Goal: Navigation & Orientation: Find specific page/section

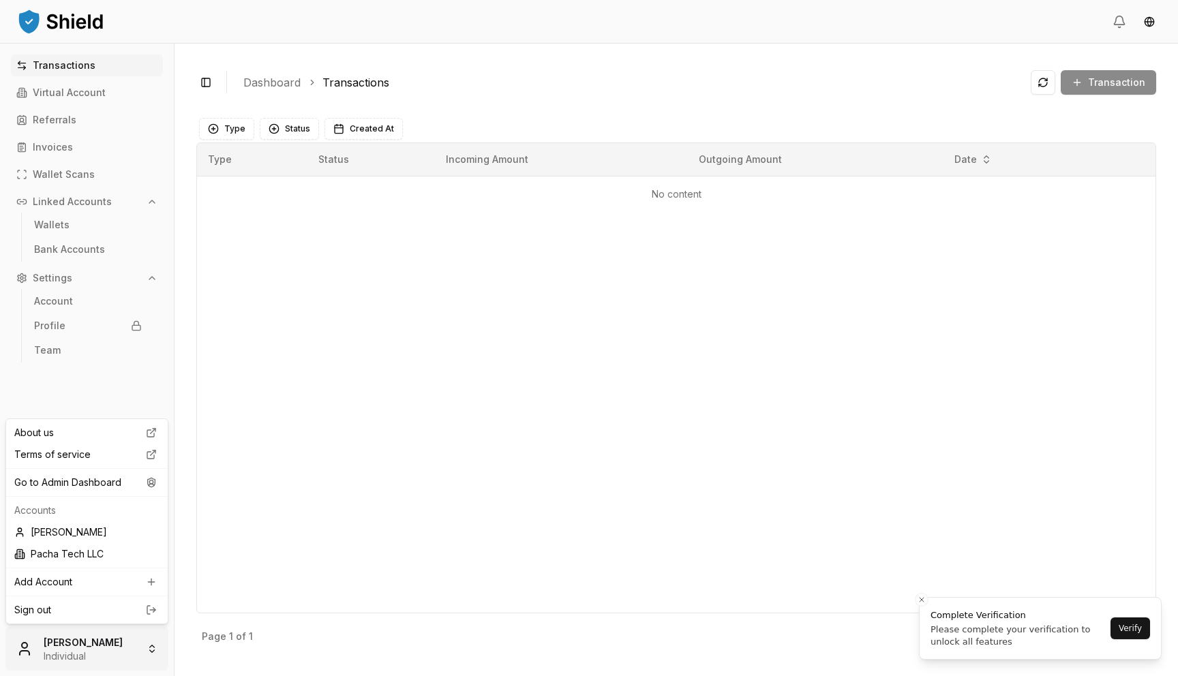
click at [93, 650] on html "Transactions Virtual Account Referrals Invoices Wallet Scans Linked Accounts Wa…" at bounding box center [589, 338] width 1178 height 676
click at [102, 480] on div "Go to Admin Dashboard" at bounding box center [87, 483] width 156 height 22
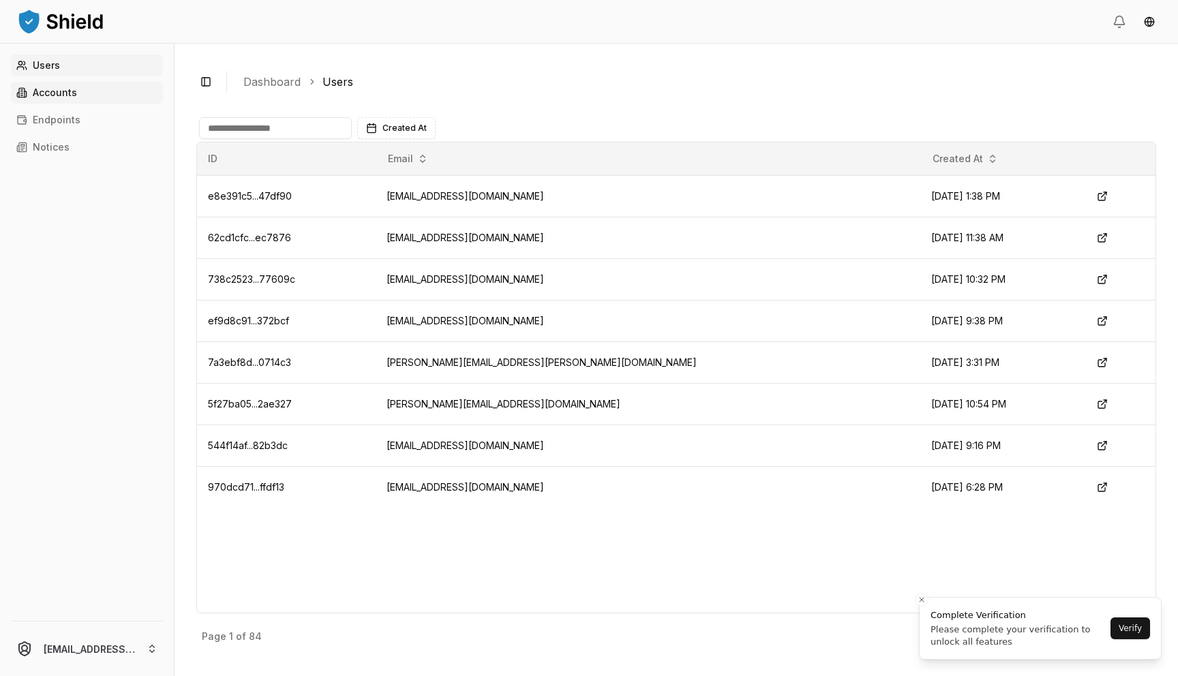
click at [84, 97] on link "Accounts" at bounding box center [87, 93] width 152 height 22
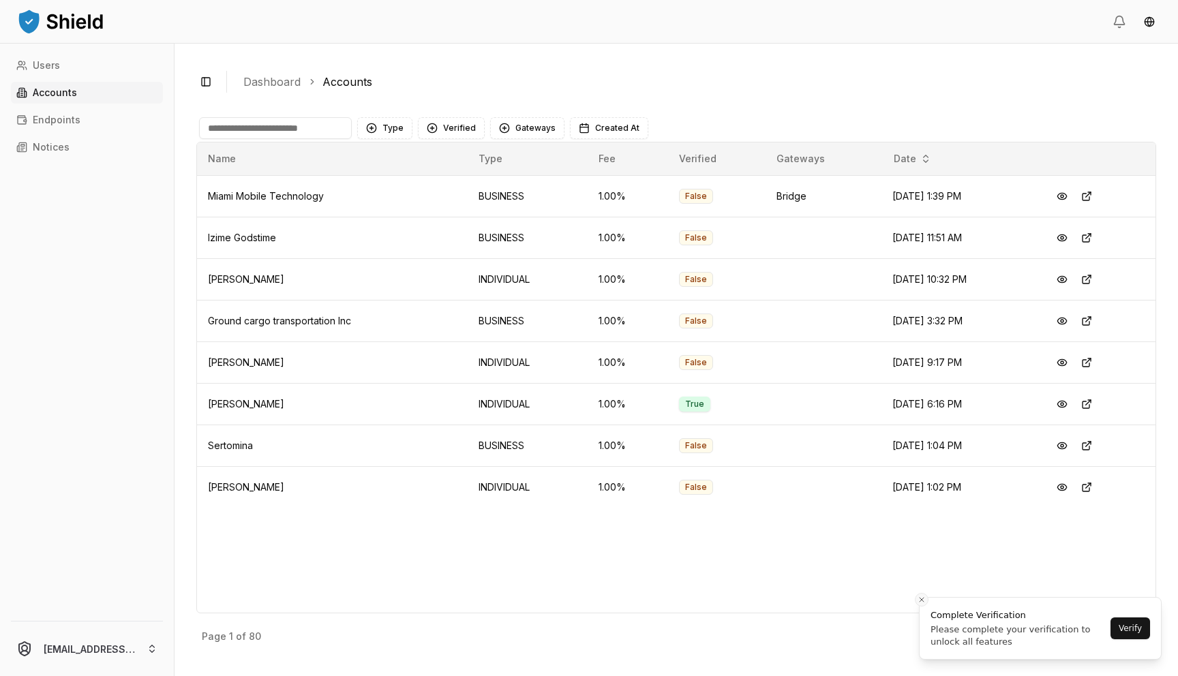
click at [917, 597] on icon "Close toast" at bounding box center [921, 600] width 8 height 8
click at [1125, 641] on p "Next" at bounding box center [1131, 637] width 22 height 10
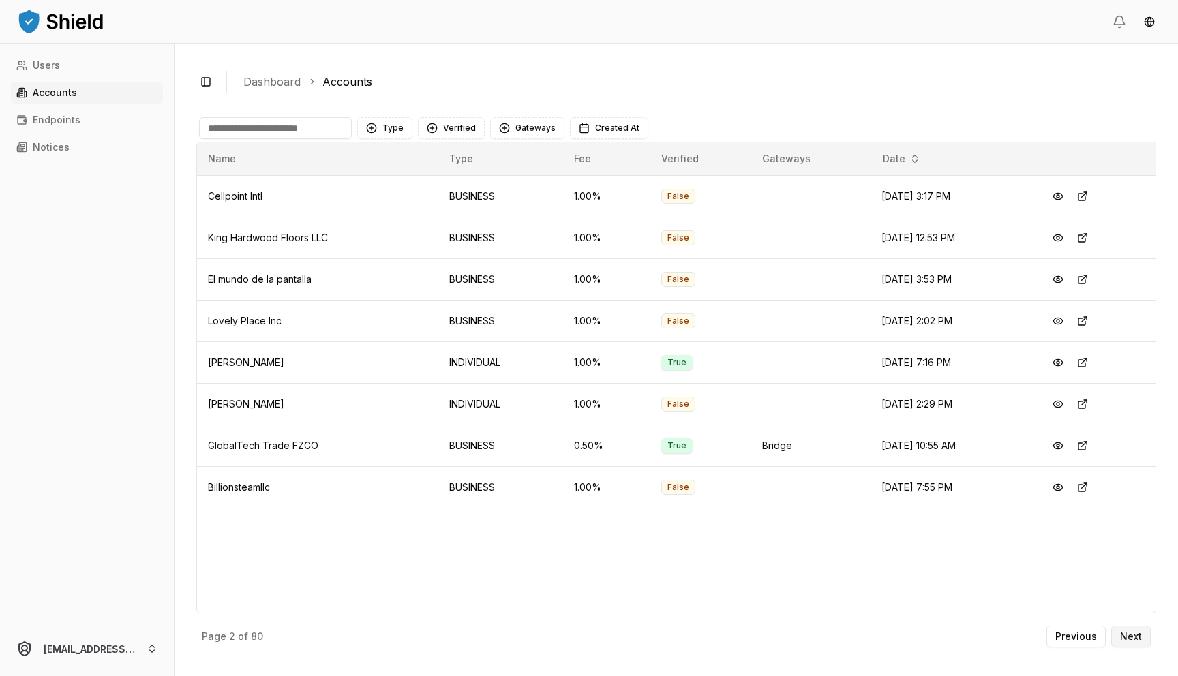
click at [1130, 637] on p "Next" at bounding box center [1131, 637] width 22 height 10
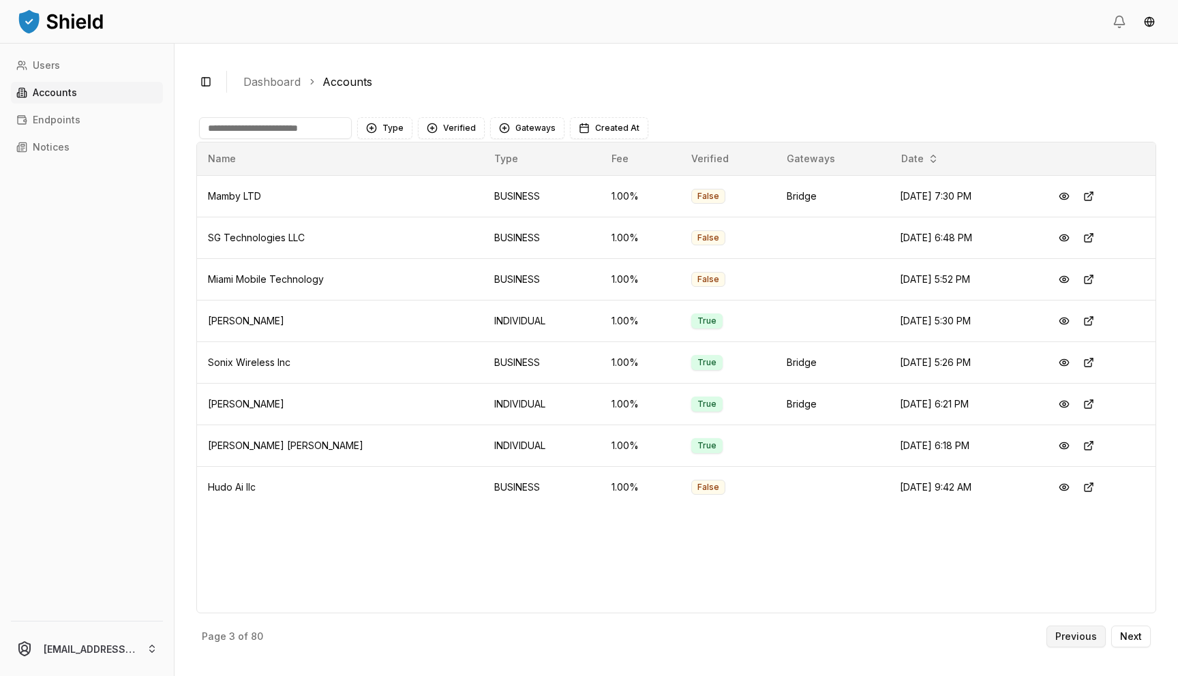
click at [1084, 643] on button "Previous" at bounding box center [1075, 637] width 59 height 22
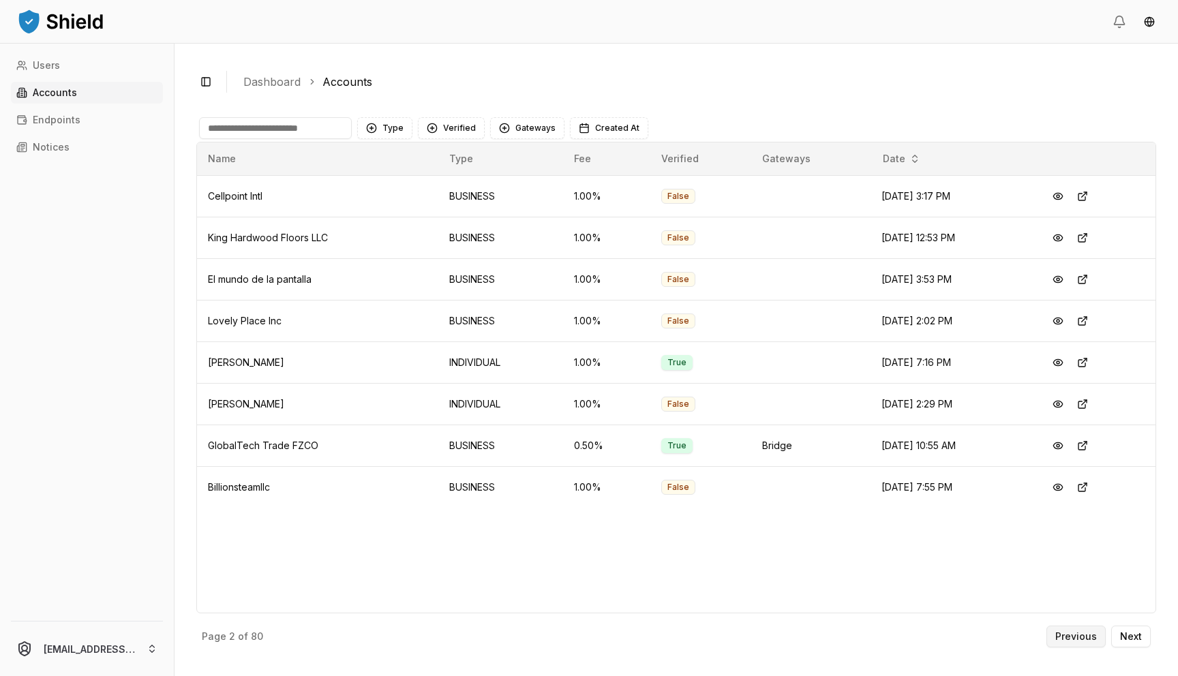
click at [1088, 637] on p "Previous" at bounding box center [1076, 637] width 42 height 10
click at [1088, 637] on div "Previous Next" at bounding box center [1098, 637] width 104 height 22
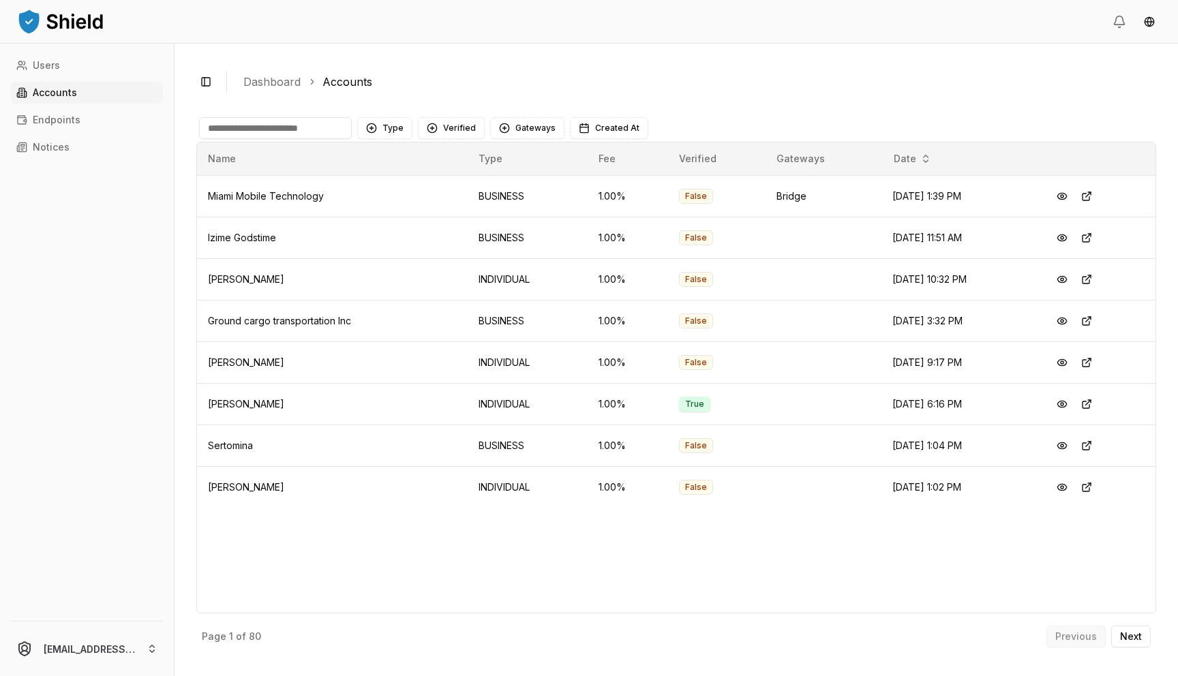
click at [1088, 637] on div "Previous Next" at bounding box center [1098, 637] width 104 height 22
click at [1142, 630] on button "Next" at bounding box center [1131, 637] width 40 height 22
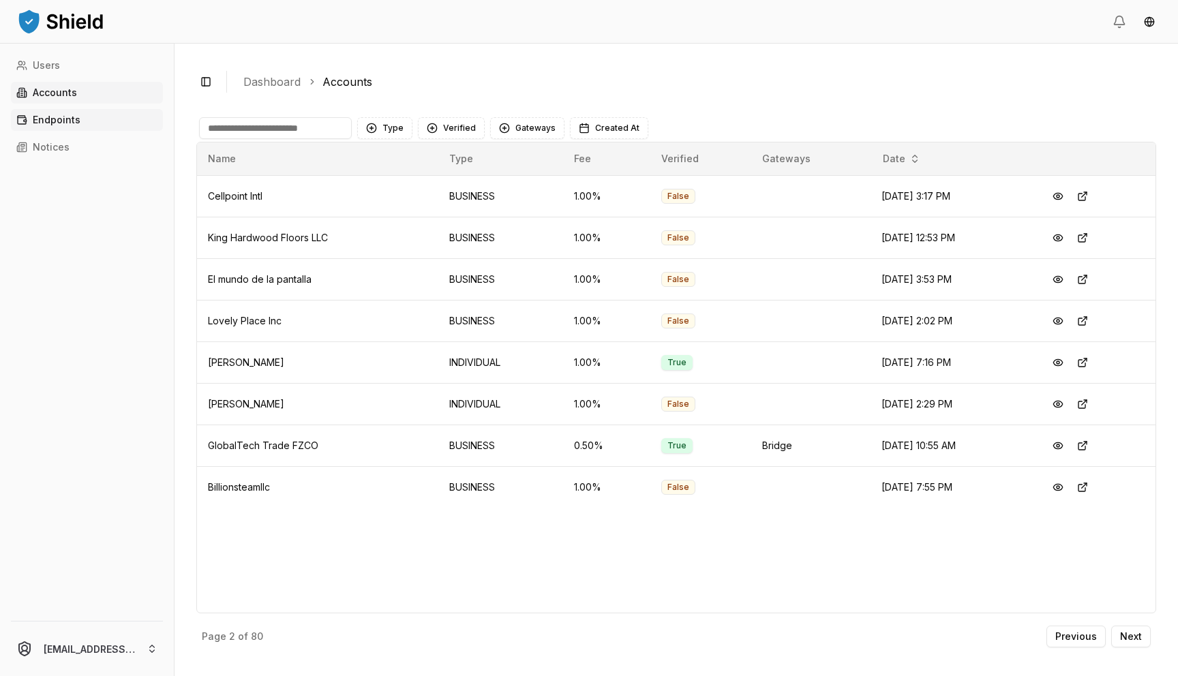
click at [61, 116] on p "Endpoints" at bounding box center [57, 120] width 48 height 10
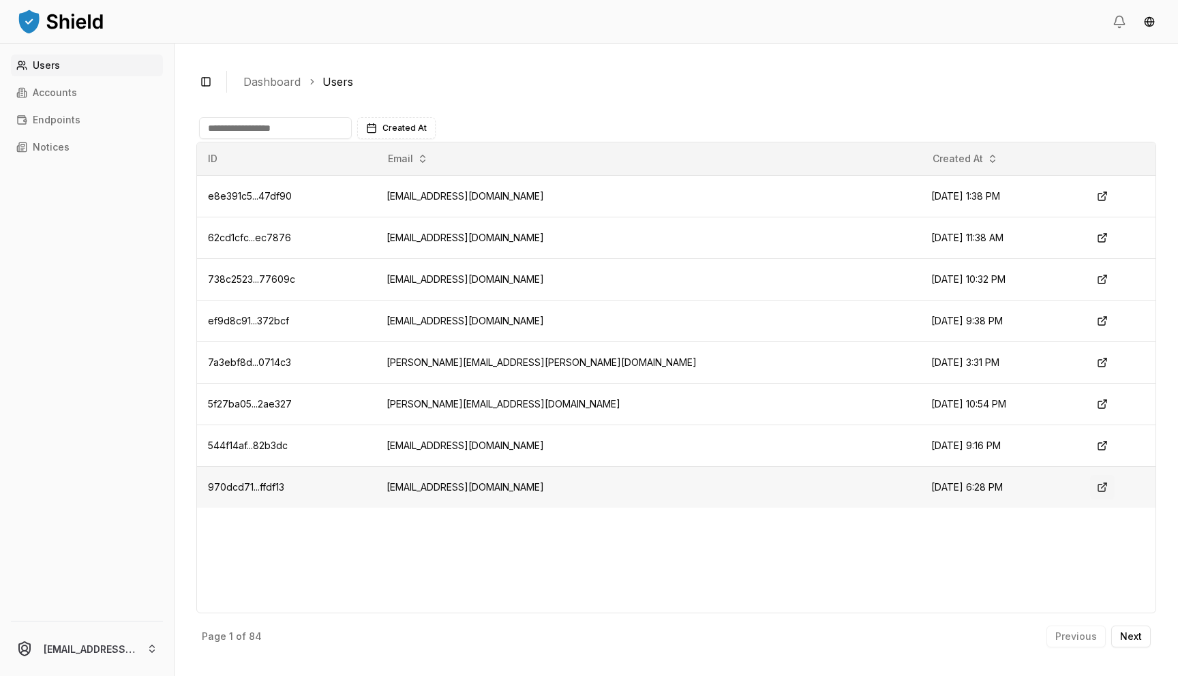
click at [1090, 493] on button at bounding box center [1102, 487] width 25 height 25
click at [772, 489] on td "[EMAIL_ADDRESS][DOMAIN_NAME]" at bounding box center [648, 487] width 545 height 42
click at [483, 492] on td "[EMAIL_ADDRESS][DOMAIN_NAME]" at bounding box center [648, 487] width 545 height 42
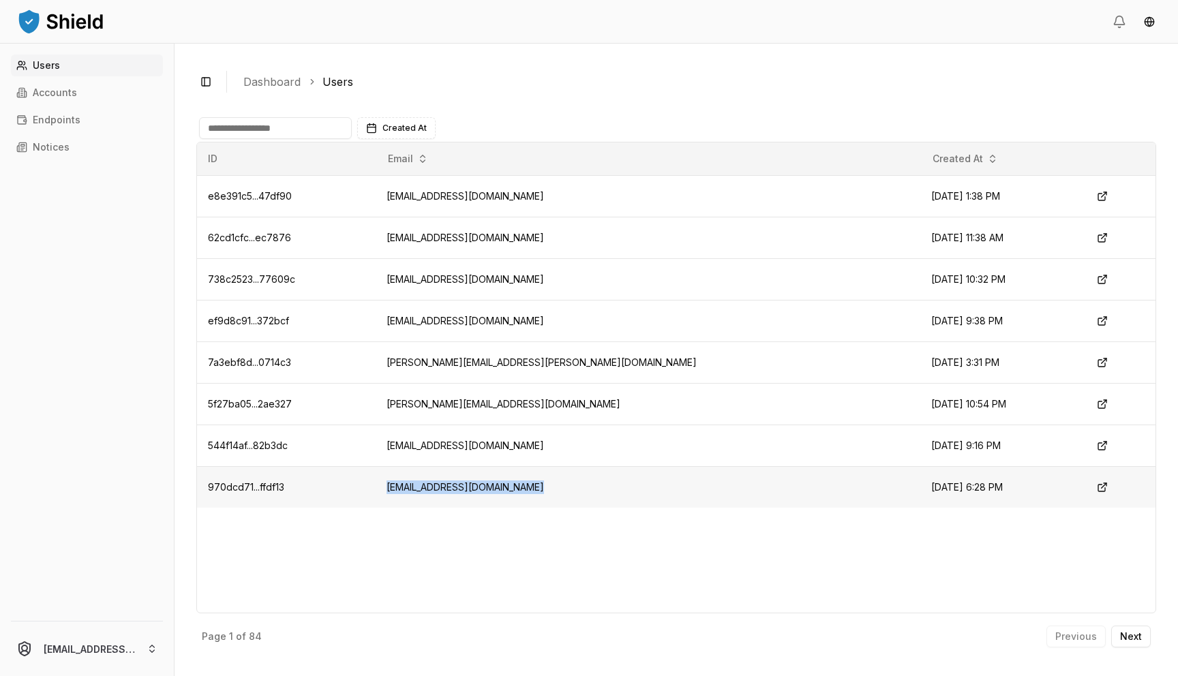
copy td "[EMAIL_ADDRESS][DOMAIN_NAME]"
click at [258, 496] on td "970dcd71...ffdf13" at bounding box center [286, 487] width 179 height 42
click at [73, 93] on p "Accounts" at bounding box center [55, 93] width 44 height 10
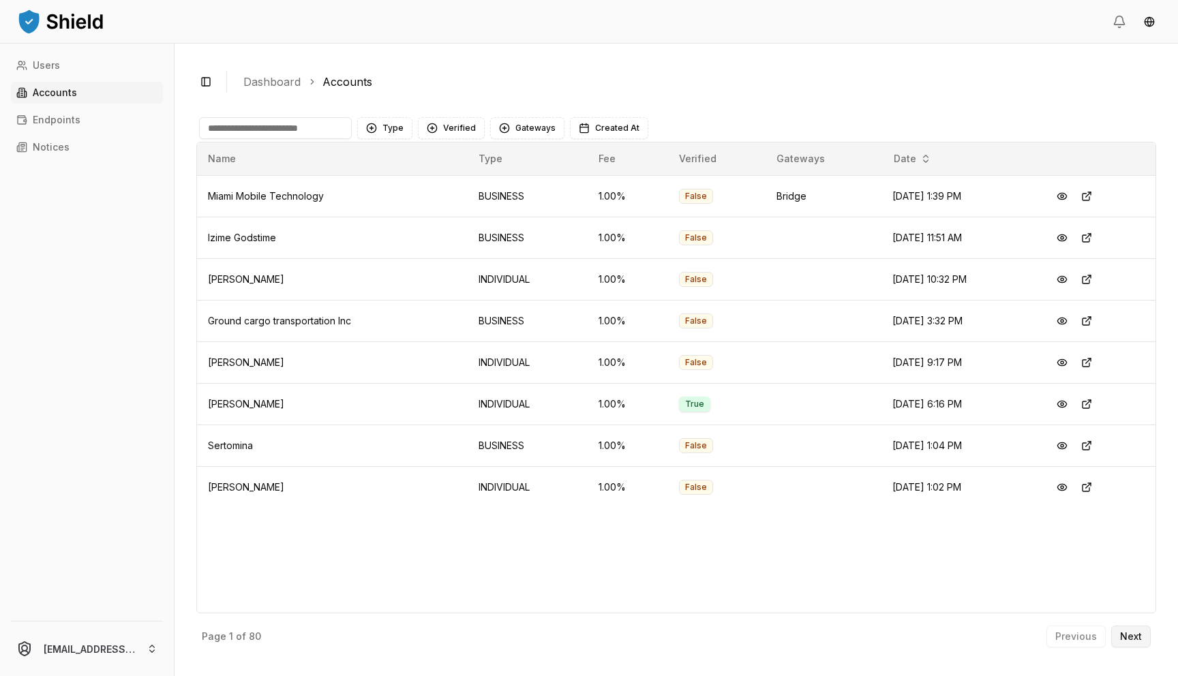
click at [1120, 645] on button "Next" at bounding box center [1131, 637] width 40 height 22
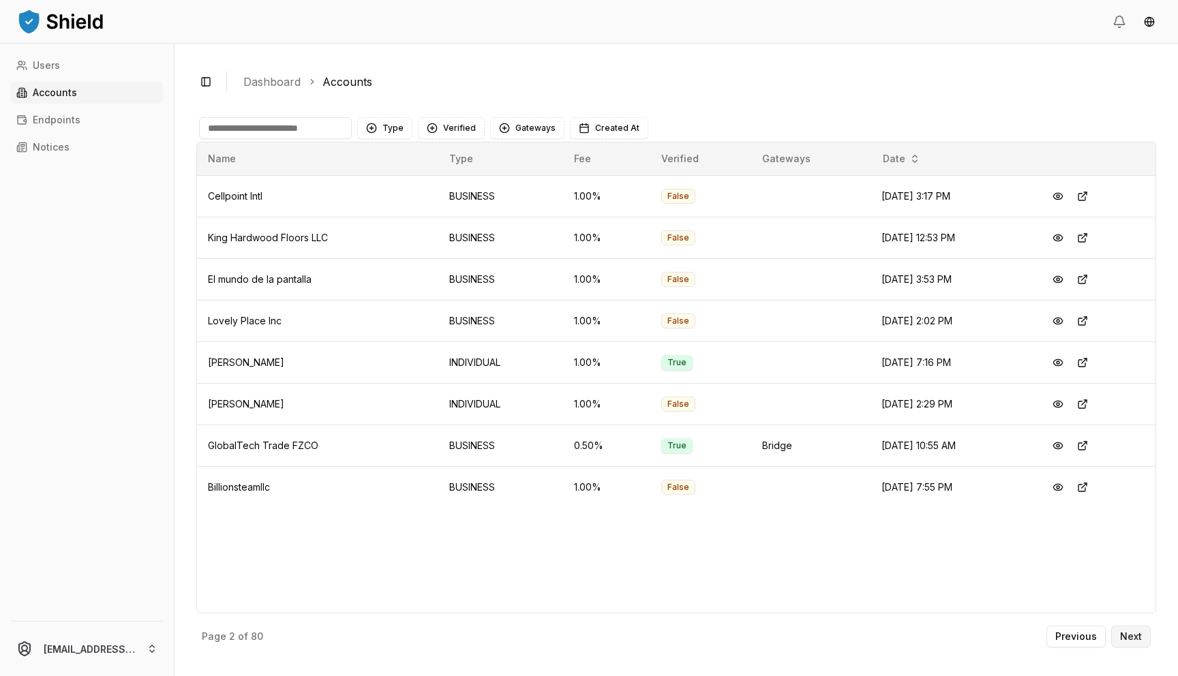
click at [1134, 635] on p "Next" at bounding box center [1131, 637] width 22 height 10
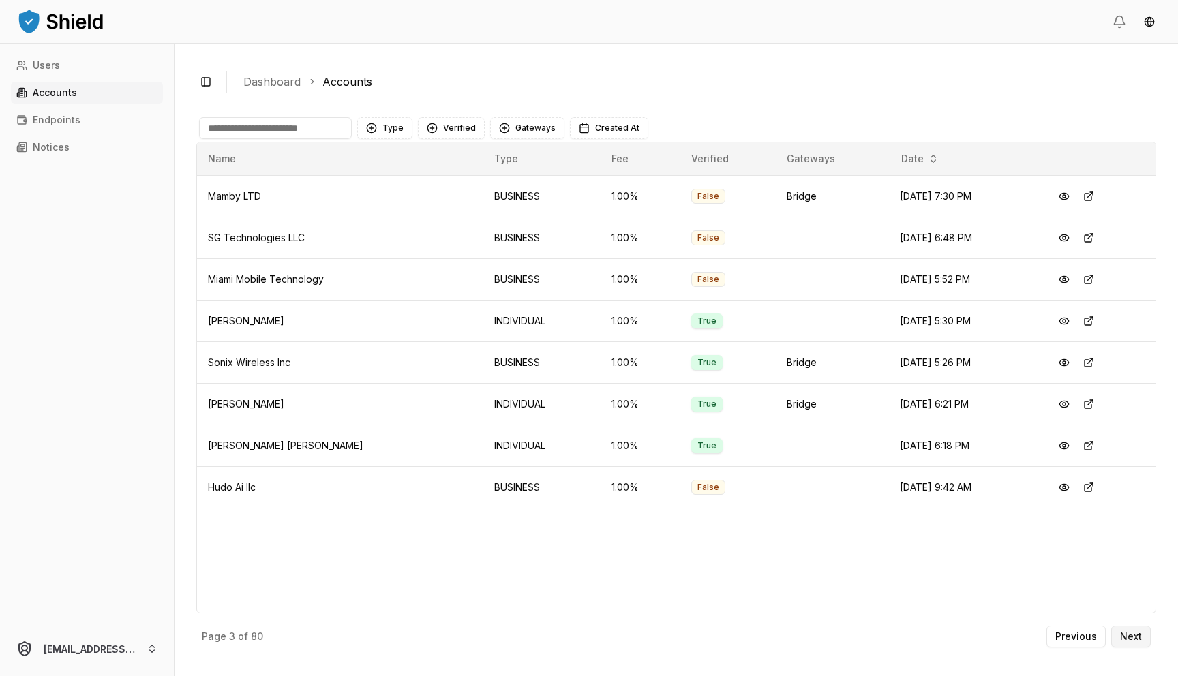
click at [1134, 635] on p "Next" at bounding box center [1131, 637] width 22 height 10
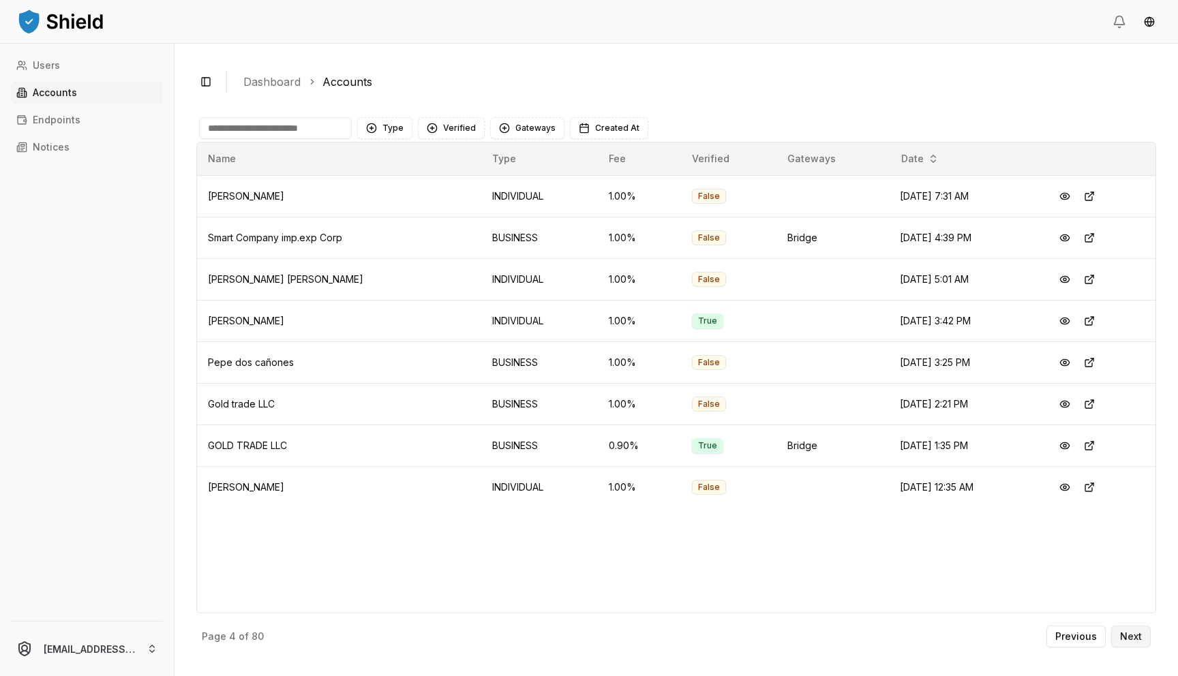
click at [1142, 634] on button "Next" at bounding box center [1131, 637] width 40 height 22
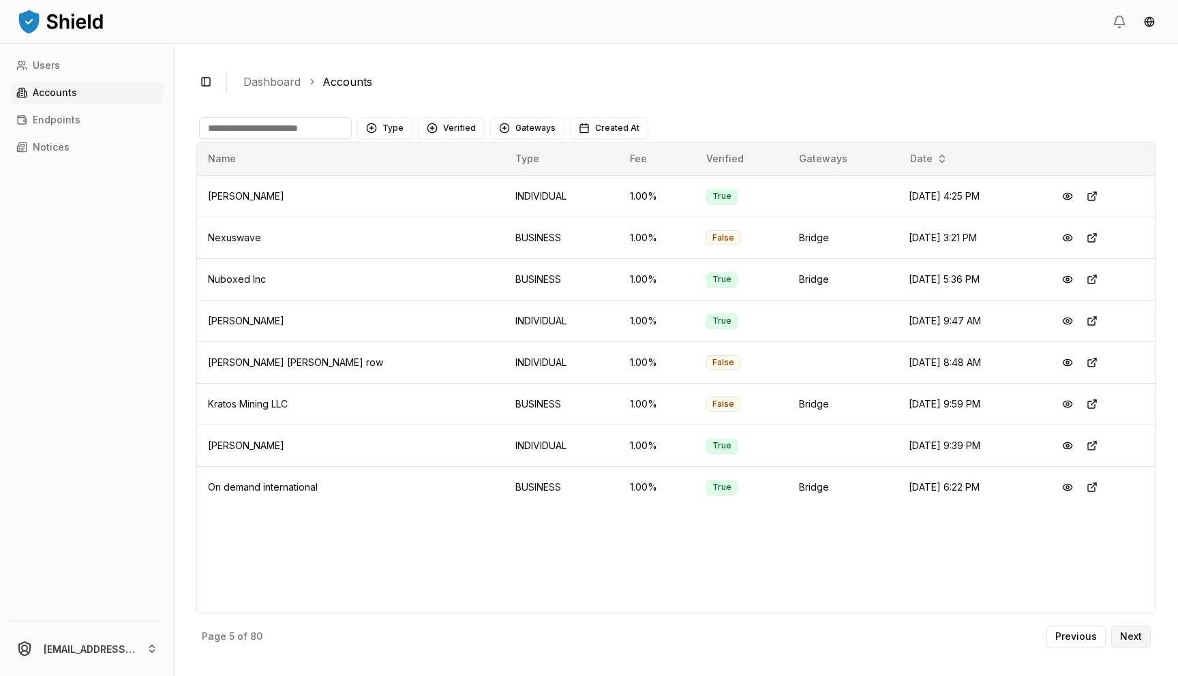
click at [1135, 635] on p "Next" at bounding box center [1131, 637] width 22 height 10
